Goal: Navigation & Orientation: Find specific page/section

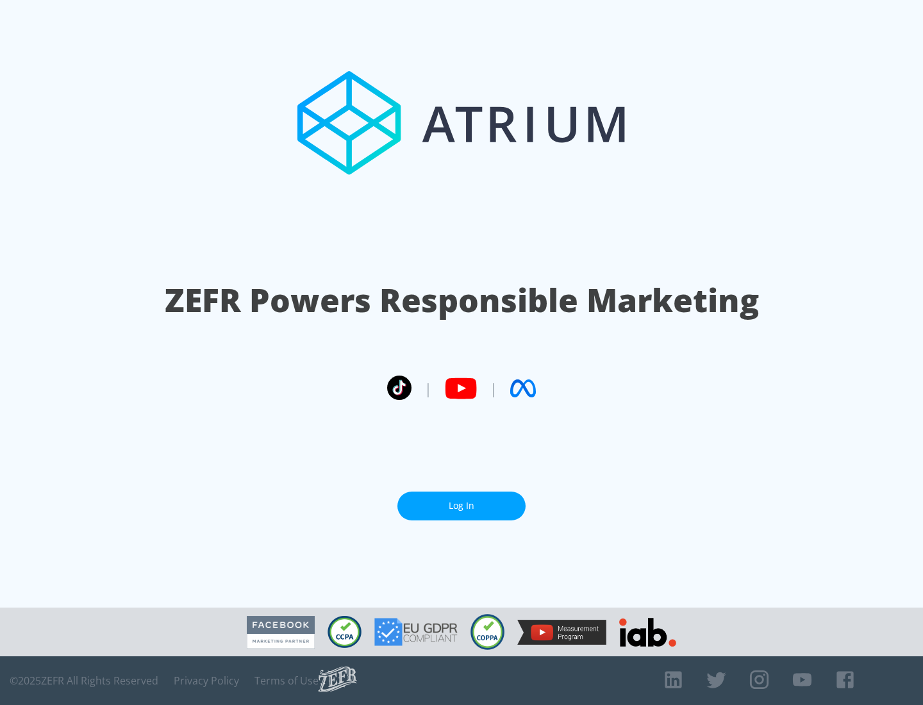
click at [462, 506] on link "Log In" at bounding box center [461, 506] width 128 height 29
